Goal: Information Seeking & Learning: Learn about a topic

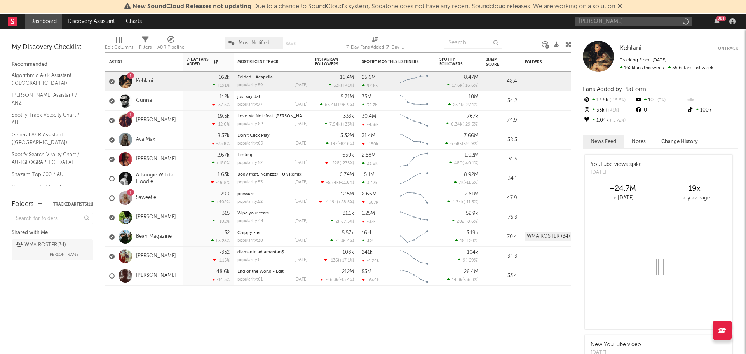
type input "[PERSON_NAME]"
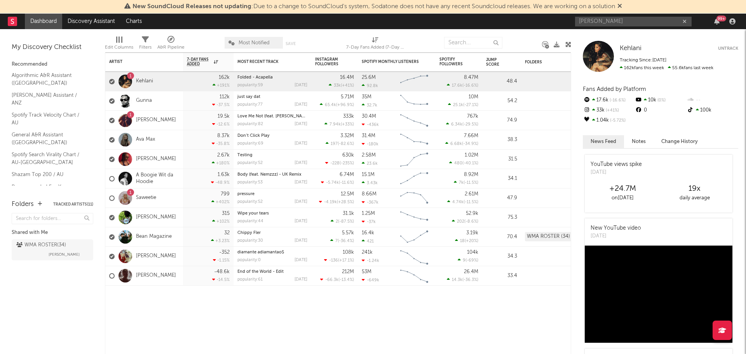
click at [612, 23] on input "[PERSON_NAME]" at bounding box center [633, 22] width 116 height 10
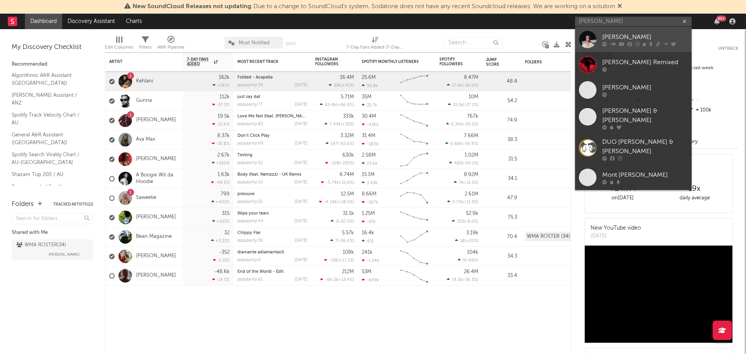
click at [589, 35] on div at bounding box center [587, 39] width 17 height 17
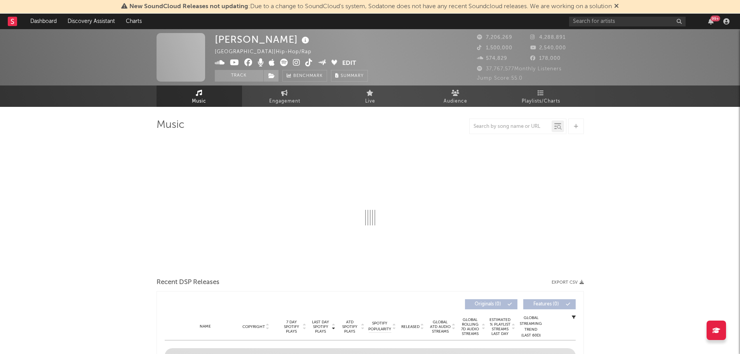
select select "6m"
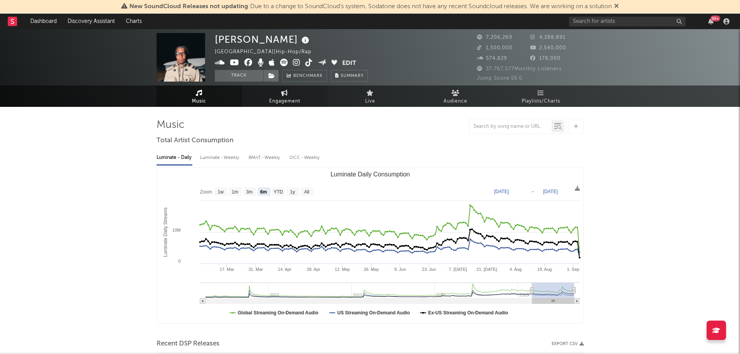
click at [298, 101] on span "Engagement" at bounding box center [284, 101] width 31 height 9
select select "1w"
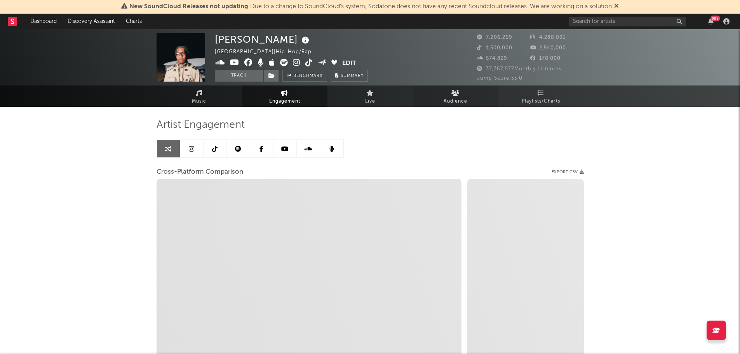
click at [452, 94] on icon at bounding box center [455, 93] width 8 height 6
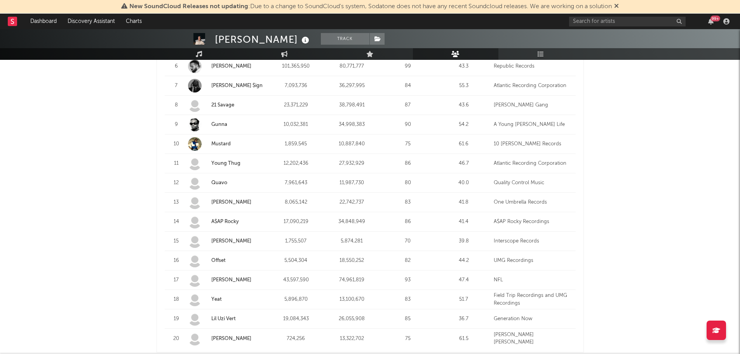
scroll to position [433, 0]
